Goal: Transaction & Acquisition: Purchase product/service

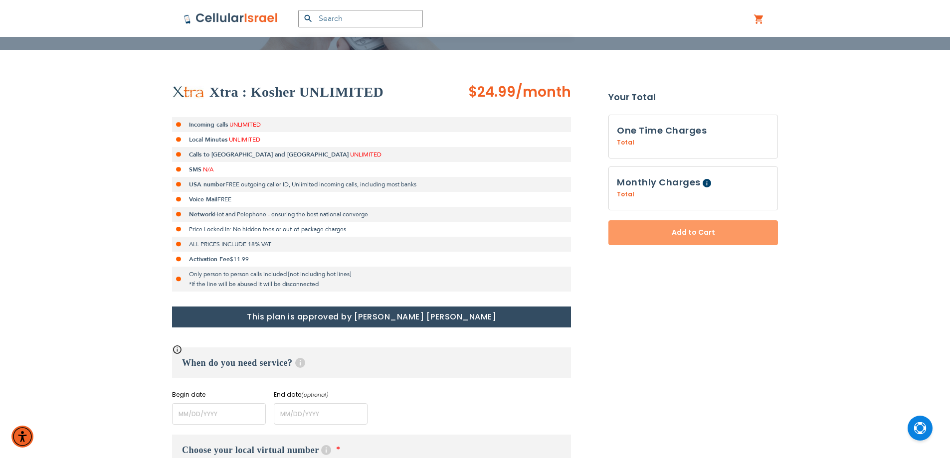
scroll to position [249, 0]
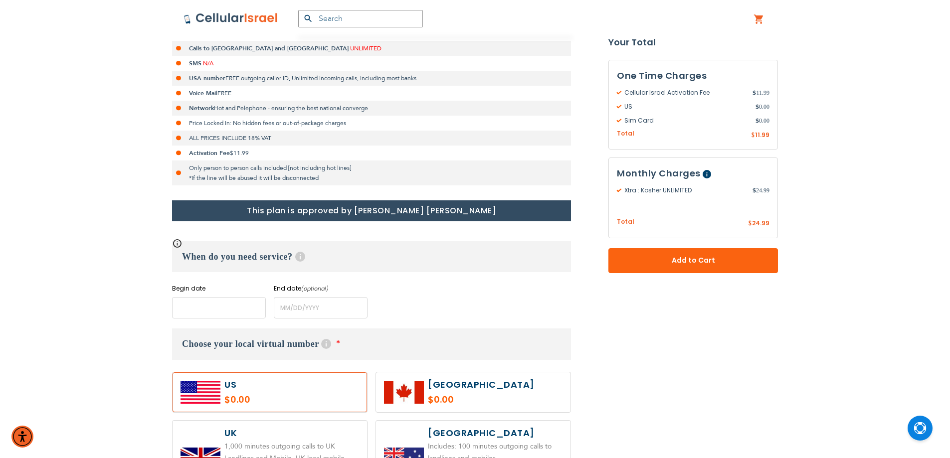
click at [215, 311] on input "name" at bounding box center [219, 307] width 94 height 21
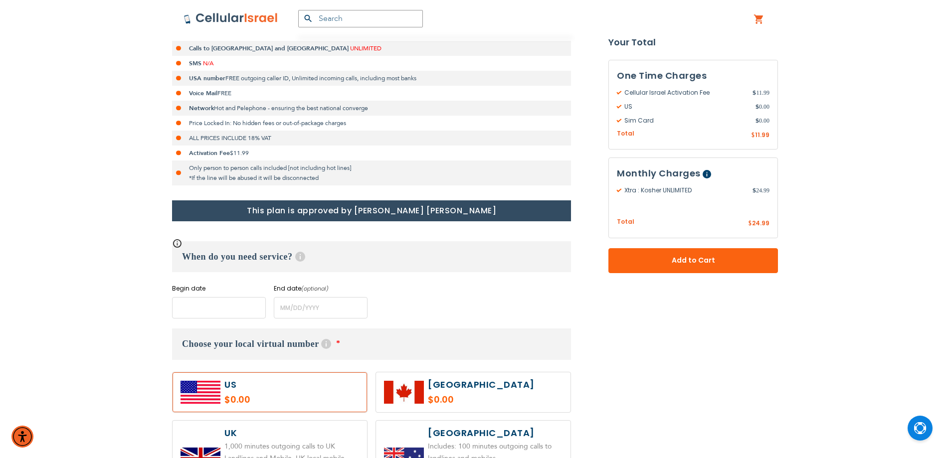
click at [245, 301] on input "name" at bounding box center [219, 307] width 94 height 21
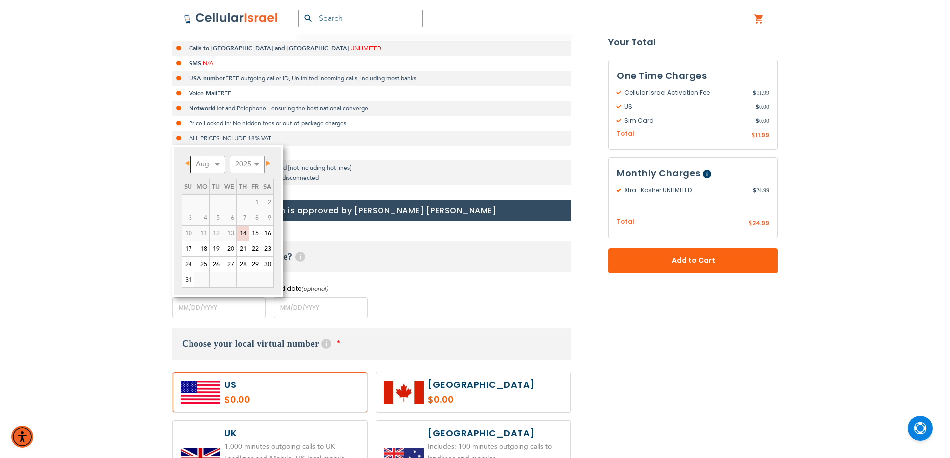
click at [210, 168] on select "Aug Sep Oct Nov Dec" at bounding box center [207, 164] width 35 height 17
click at [208, 200] on link "1" at bounding box center [201, 202] width 15 height 15
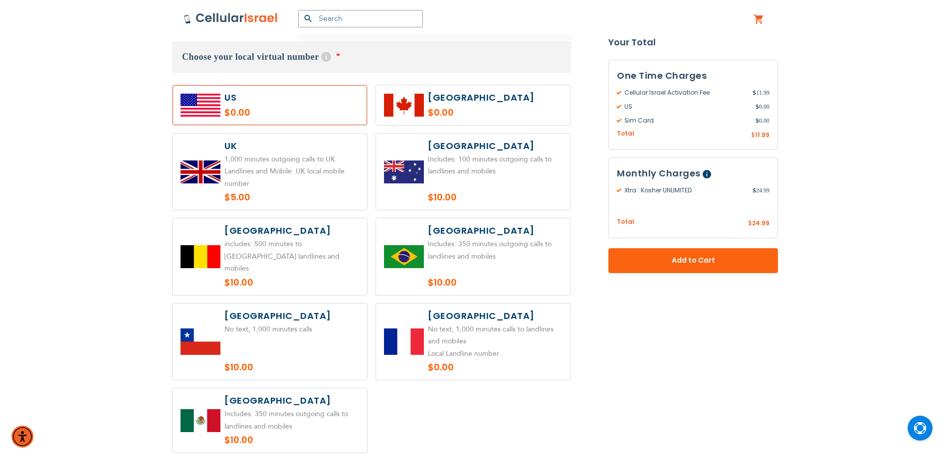
scroll to position [287, 0]
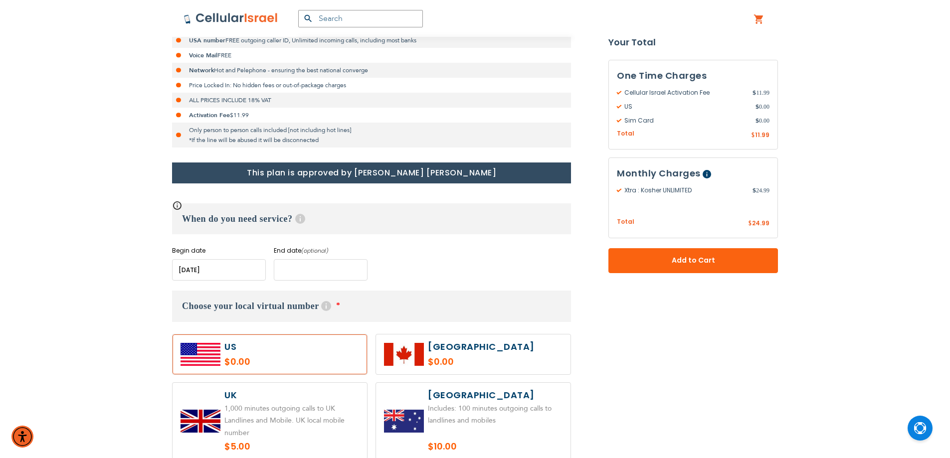
click at [326, 272] on input "name" at bounding box center [321, 269] width 94 height 21
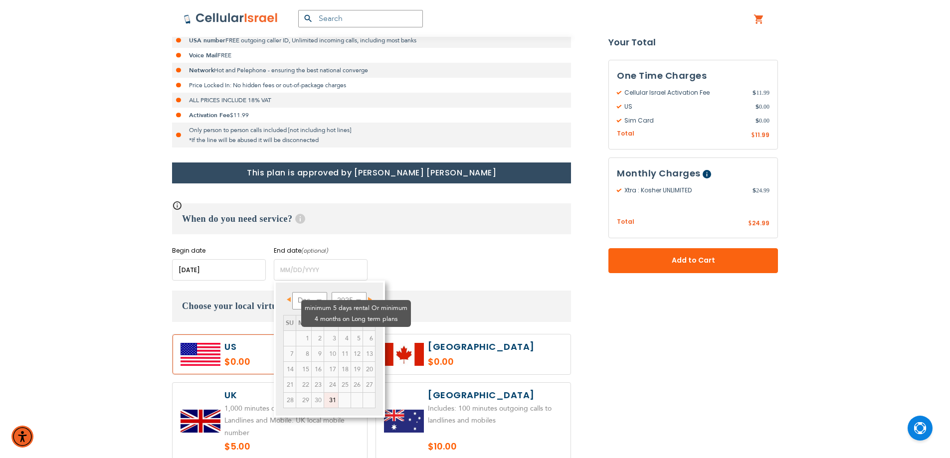
click at [324, 331] on td "3" at bounding box center [331, 338] width 14 height 15
drag, startPoint x: 355, startPoint y: 297, endPoint x: 355, endPoint y: 303, distance: 6.0
click at [355, 297] on select "2025 2026 2027 2028 2029 2030 2031 2032 2033 2034 2035" at bounding box center [349, 300] width 35 height 17
click at [300, 304] on select "Jan Feb Mar Apr May Jun [DATE] Aug Sep Oct Nov Dec" at bounding box center [309, 300] width 35 height 17
click at [314, 301] on select "Jan Feb Mar Apr May Jun [DATE] Aug Sep Oct Nov Dec" at bounding box center [309, 300] width 35 height 17
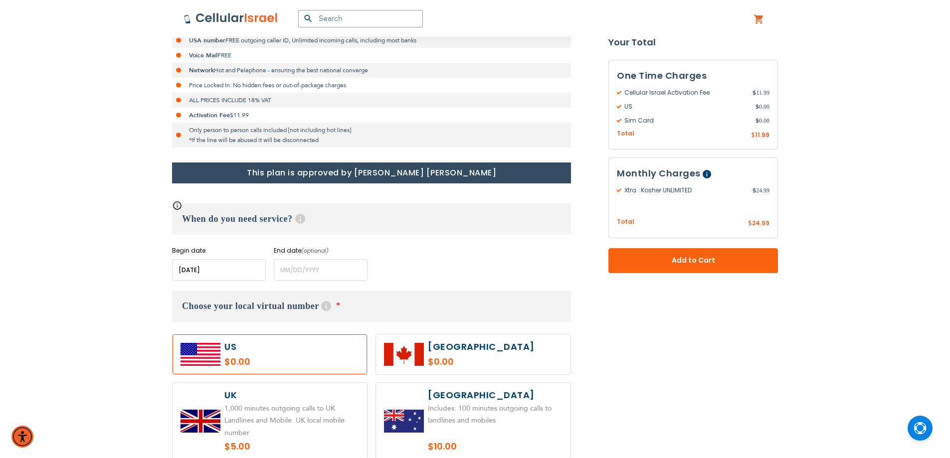
drag, startPoint x: 218, startPoint y: 274, endPoint x: 209, endPoint y: 246, distance: 29.3
click at [218, 274] on input "name" at bounding box center [219, 269] width 94 height 21
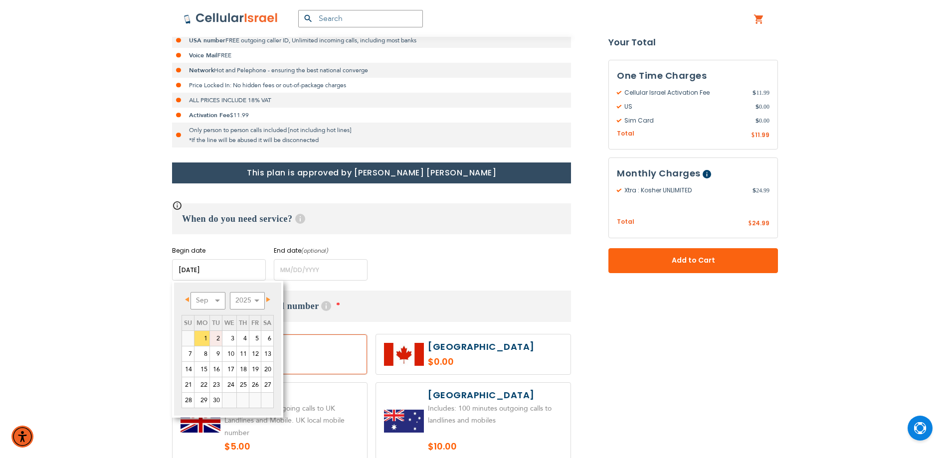
click at [217, 339] on link "2" at bounding box center [216, 338] width 12 height 15
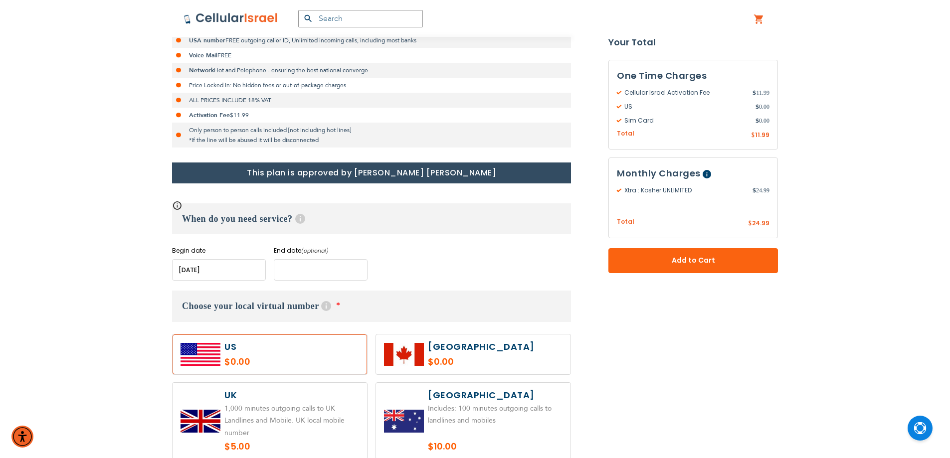
click at [306, 267] on input "name" at bounding box center [321, 269] width 94 height 21
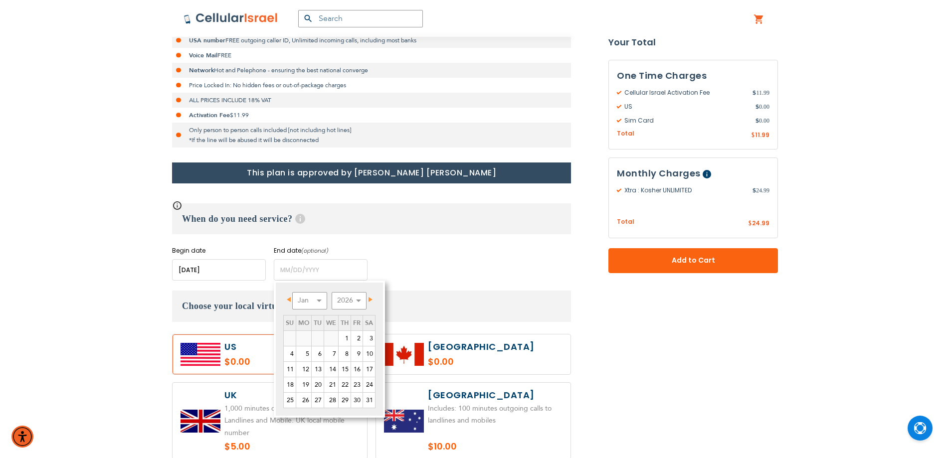
click at [432, 242] on div "When do you need service? Help Begin date Please enter Start Date End date (opt…" at bounding box center [371, 241] width 399 height 77
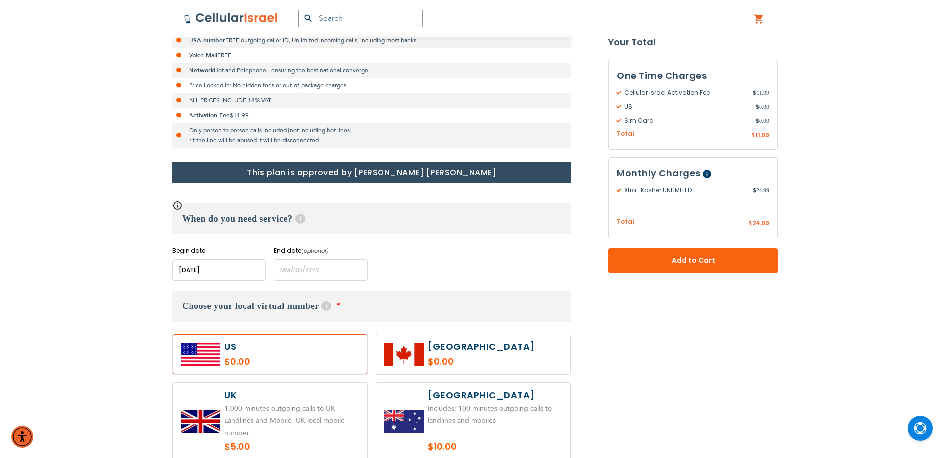
click at [209, 276] on input "name" at bounding box center [219, 269] width 94 height 21
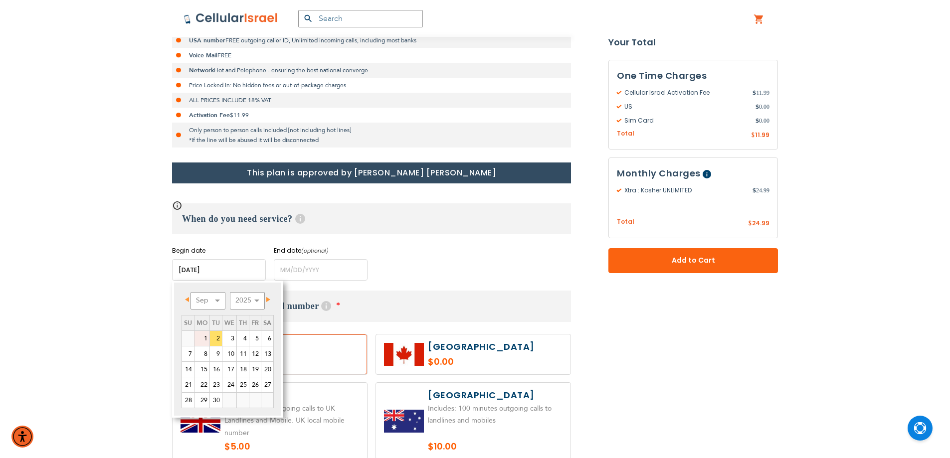
click at [206, 338] on link "1" at bounding box center [201, 338] width 15 height 15
type input "[DATE]"
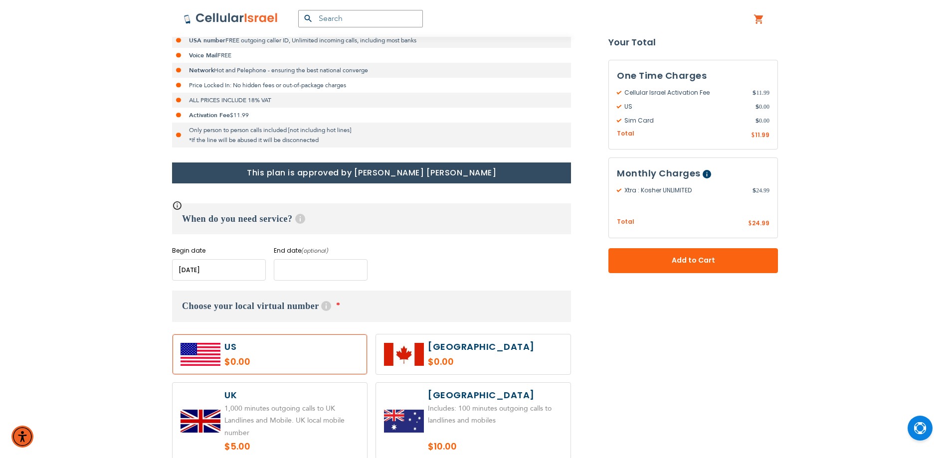
click at [299, 270] on input "name" at bounding box center [321, 269] width 94 height 21
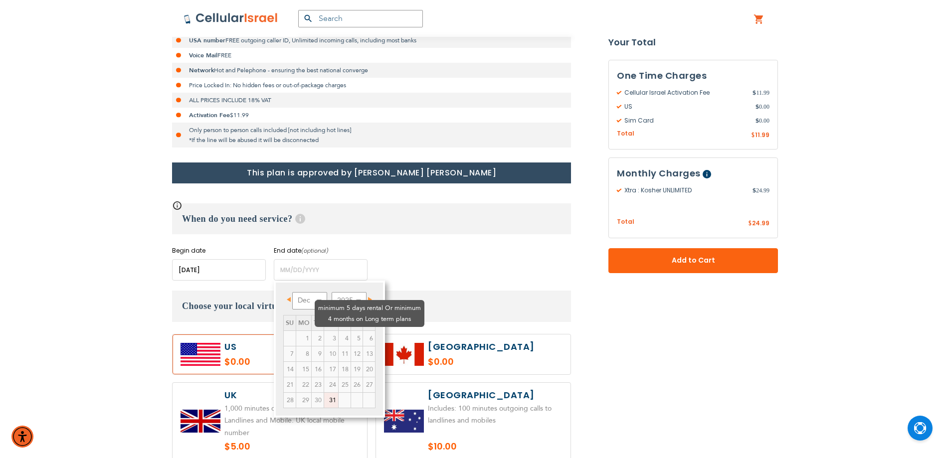
click at [339, 331] on td "4" at bounding box center [345, 338] width 12 height 15
click at [363, 331] on td "6" at bounding box center [369, 338] width 12 height 15
click at [339, 296] on select "2025 2026 2027 2028 2029 2030 2031 2032 2033 2034 2035" at bounding box center [349, 300] width 35 height 17
click at [311, 294] on select "Jan Feb Mar Apr May Jun [DATE] Aug Sep Oct Nov Dec" at bounding box center [309, 300] width 35 height 17
click at [321, 397] on link "30" at bounding box center [318, 400] width 12 height 15
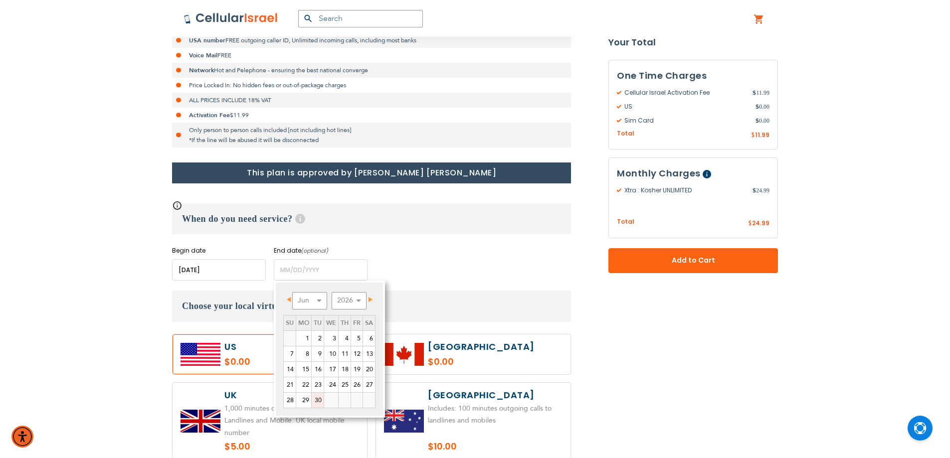
type input "[DATE]"
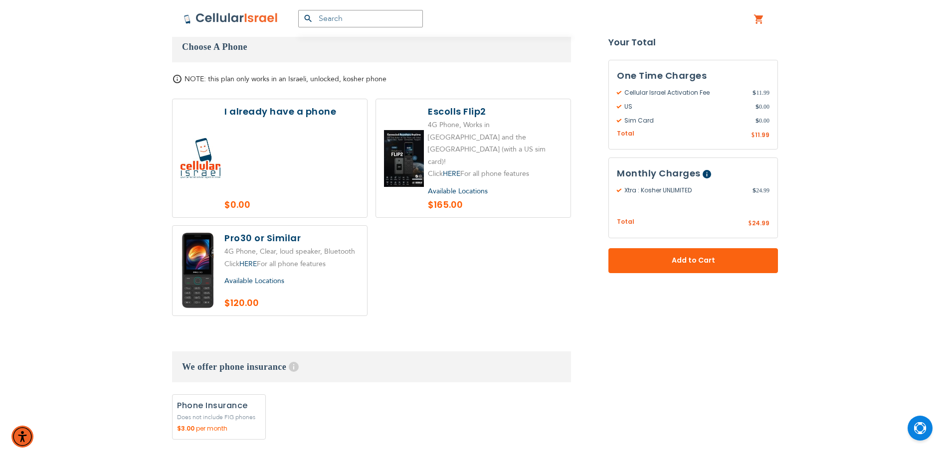
scroll to position [1247, 0]
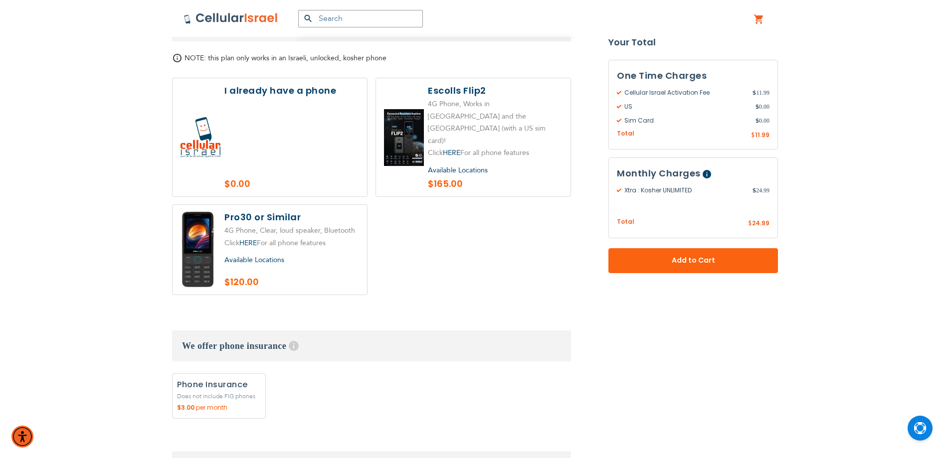
click at [290, 140] on label at bounding box center [270, 137] width 194 height 118
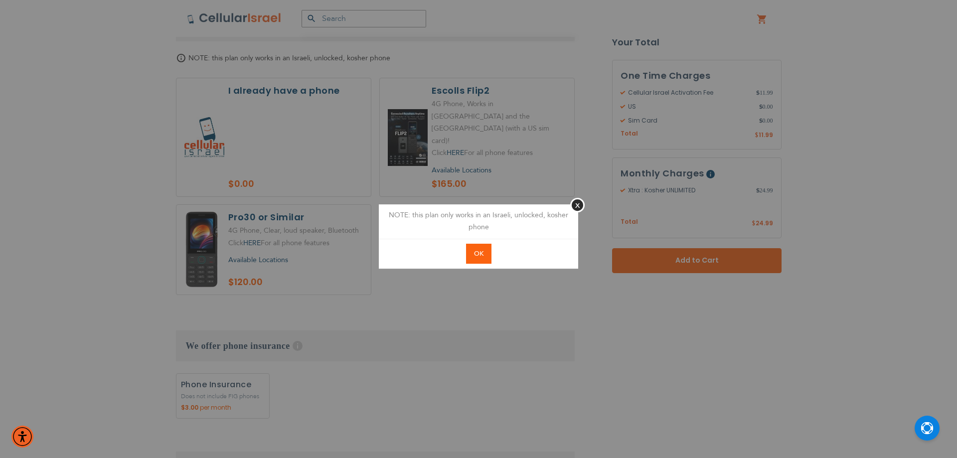
drag, startPoint x: 471, startPoint y: 259, endPoint x: 464, endPoint y: 255, distance: 8.5
click at [470, 259] on button "OK" at bounding box center [478, 254] width 25 height 20
radio input "true"
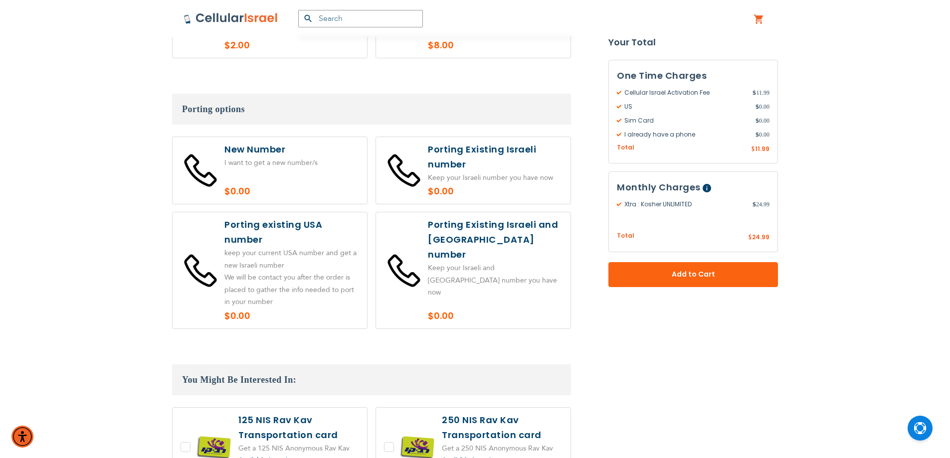
scroll to position [1745, 0]
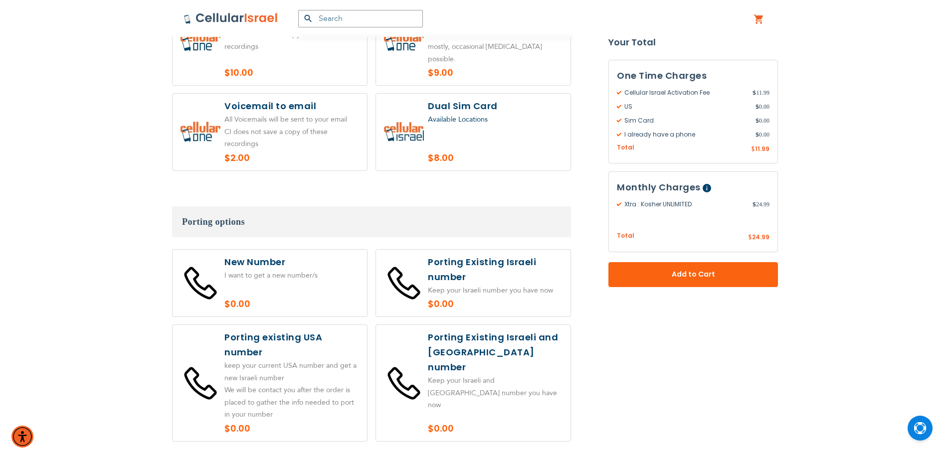
click at [689, 266] on button "Add to Cart" at bounding box center [693, 274] width 170 height 25
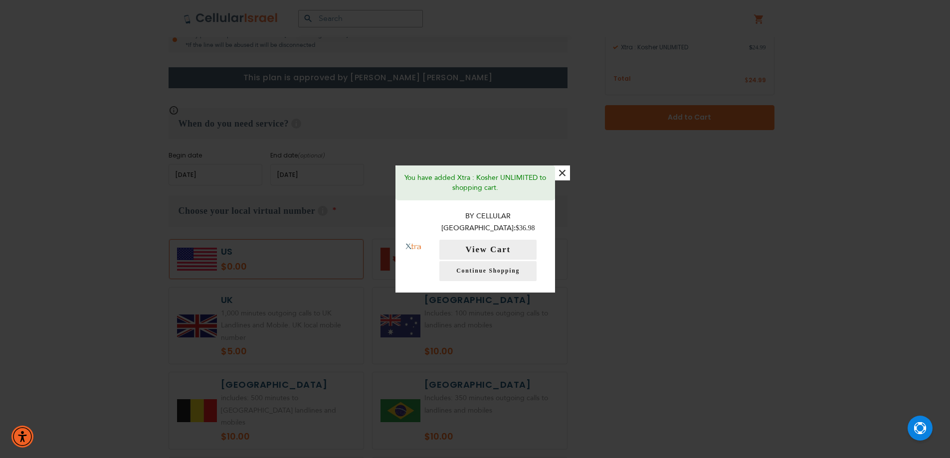
scroll to position [249, 0]
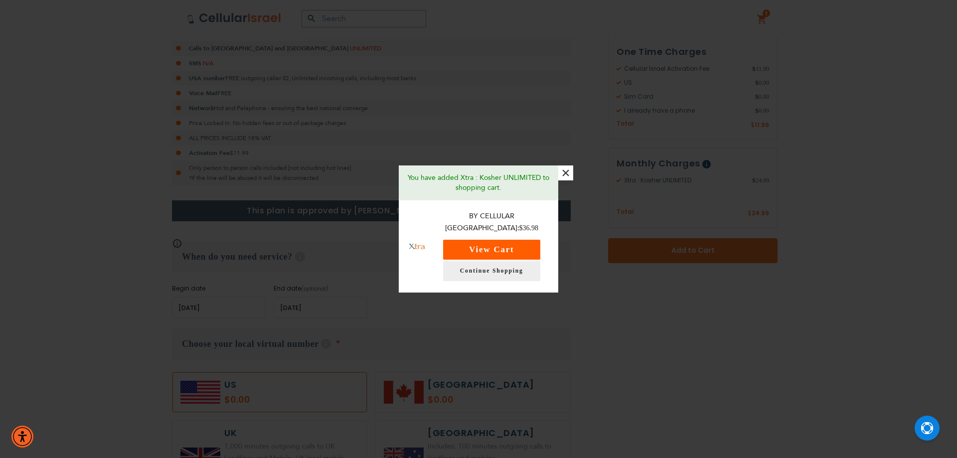
click at [527, 245] on button "View Cart" at bounding box center [491, 250] width 97 height 20
